Goal: Understand process/instructions: Learn how to perform a task or action

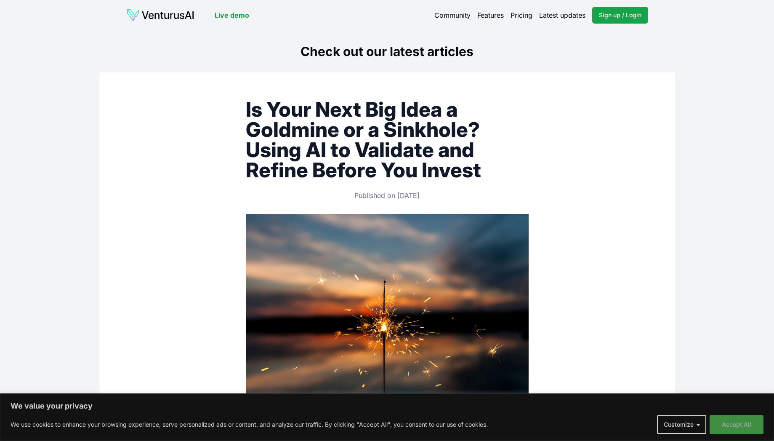
click at [753, 423] on button "Accept All" at bounding box center [737, 424] width 54 height 19
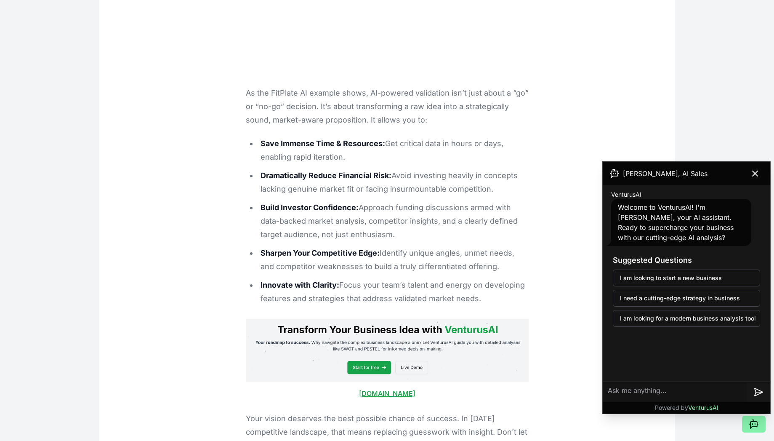
scroll to position [3015, 0]
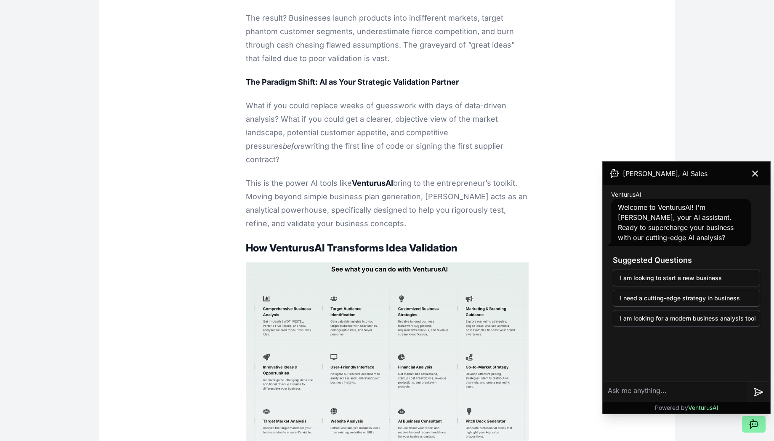
scroll to position [805, 0]
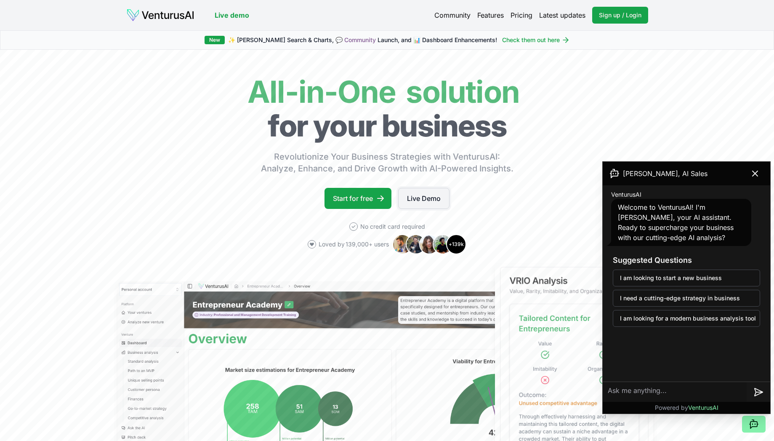
click at [438, 200] on link "Live Demo" at bounding box center [423, 198] width 51 height 21
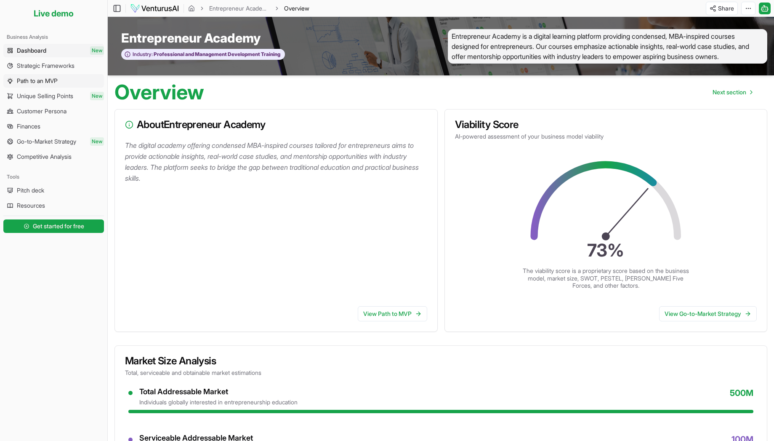
click at [34, 81] on span "Path to an MVP" at bounding box center [37, 81] width 41 height 8
